Goal: Navigation & Orientation: Find specific page/section

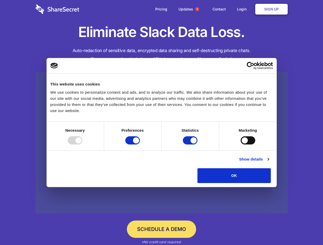
click at [82, 145] on div at bounding box center [75, 140] width 15 height 8
click at [140, 145] on input "Preferences" at bounding box center [132, 140] width 15 height 8
checkbox input "false"
click at [191, 145] on input "Statistics" at bounding box center [190, 140] width 15 height 8
checkbox input "false"
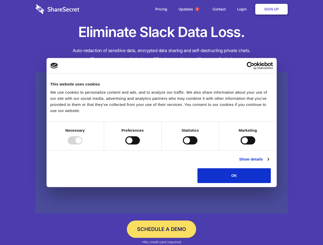
click at [240, 145] on input "Marketing" at bounding box center [247, 140] width 15 height 8
checkbox input "true"
click at [268, 162] on link "Show details" at bounding box center [254, 159] width 30 height 6
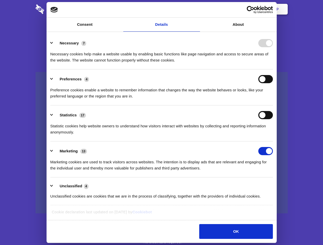
click at [273, 69] on li "Necessary 7 Necessary cookies help make a website usable by enabling basic func…" at bounding box center [161, 51] width 222 height 36
click at [197, 9] on span "1" at bounding box center [197, 9] width 4 height 4
